Goal: Transaction & Acquisition: Purchase product/service

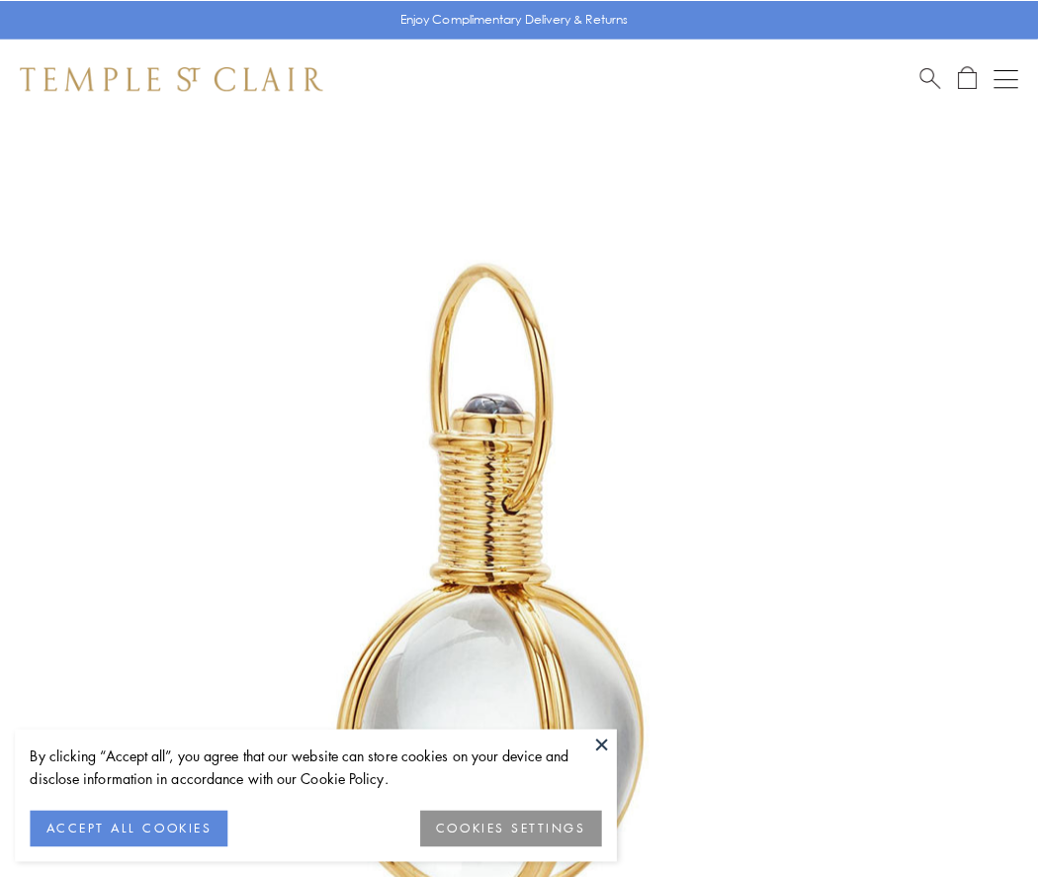
scroll to position [516, 0]
